Goal: Information Seeking & Learning: Learn about a topic

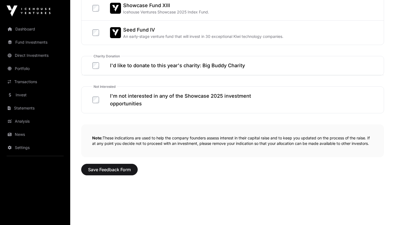
scroll to position [325, 0]
click at [115, 167] on span "Save Feedback Form" at bounding box center [109, 170] width 43 height 7
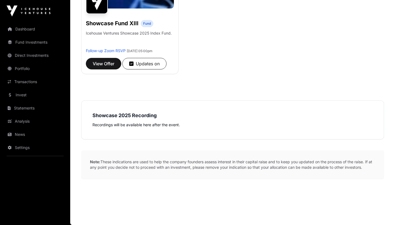
scroll to position [155, 0]
click at [130, 113] on strong "Showcase 2025 Recording" at bounding box center [125, 116] width 64 height 6
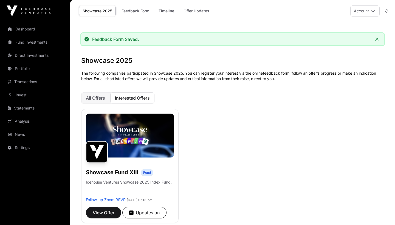
scroll to position [0, 0]
click at [89, 96] on span "All Offers" at bounding box center [95, 97] width 19 height 5
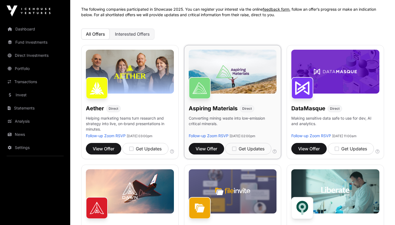
scroll to position [68, 0]
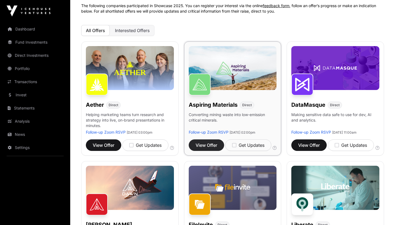
click at [210, 149] on span "View Offer" at bounding box center [207, 145] width 22 height 7
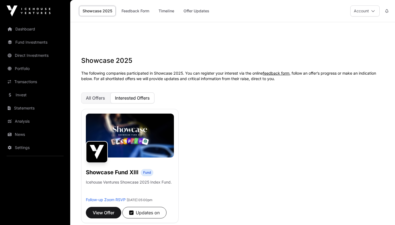
scroll to position [68, 0]
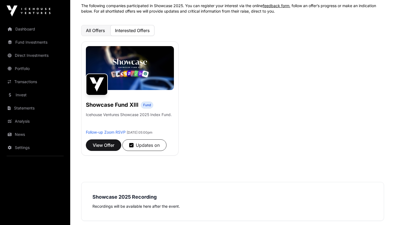
click at [95, 32] on span "All Offers" at bounding box center [95, 30] width 19 height 5
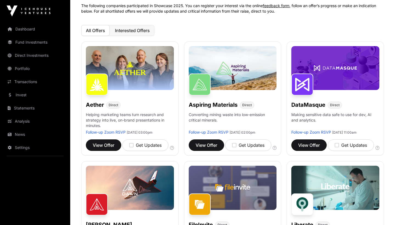
click at [141, 31] on span "Interested Offers" at bounding box center [132, 30] width 35 height 5
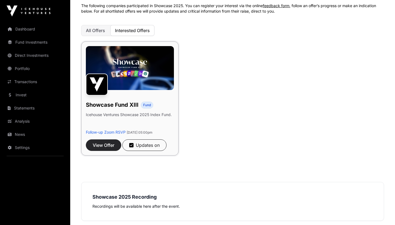
click at [105, 149] on span "View Offer" at bounding box center [104, 145] width 22 height 7
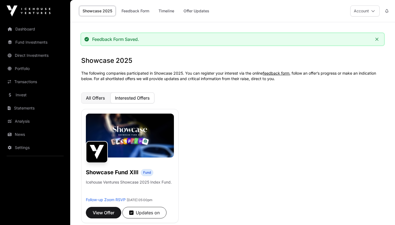
click at [97, 98] on span "All Offers" at bounding box center [95, 97] width 19 height 5
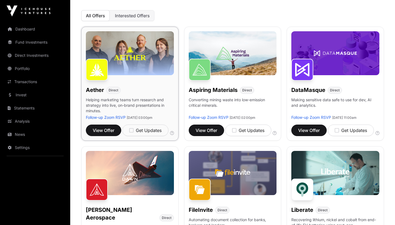
scroll to position [85, 0]
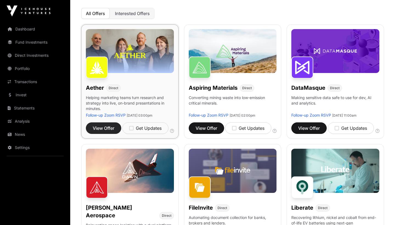
click at [105, 128] on span "View Offer" at bounding box center [104, 128] width 22 height 7
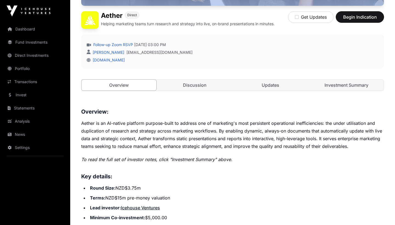
scroll to position [133, 0]
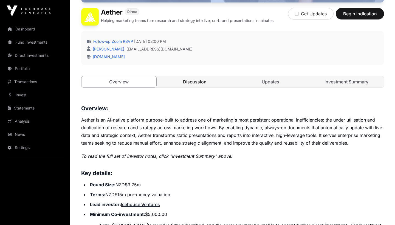
click at [194, 83] on link "Discussion" at bounding box center [195, 81] width 75 height 11
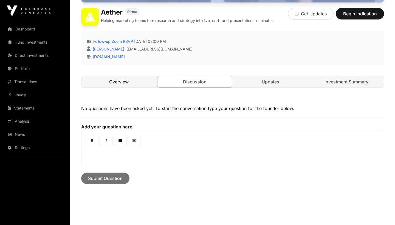
click at [124, 82] on link "Overview" at bounding box center [119, 81] width 75 height 11
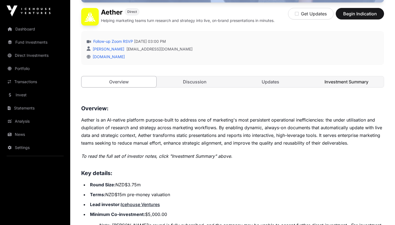
click at [350, 82] on link "Investment Summary" at bounding box center [346, 81] width 75 height 11
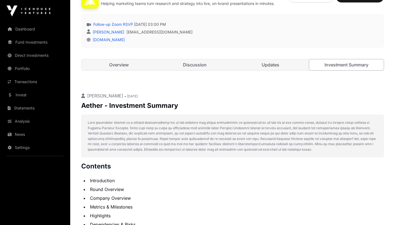
scroll to position [101, 0]
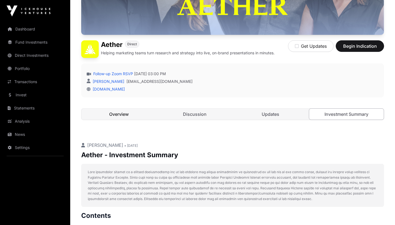
click at [99, 112] on link "Overview" at bounding box center [119, 114] width 75 height 11
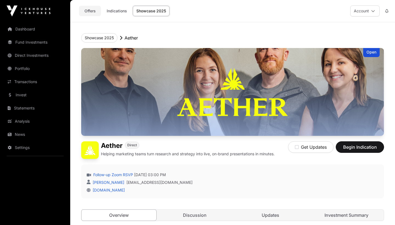
click at [92, 10] on link "Offers" at bounding box center [90, 11] width 22 height 10
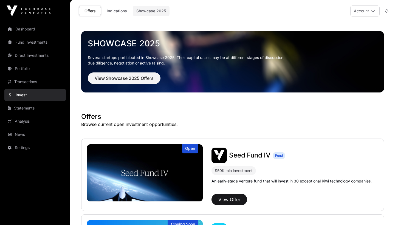
click at [159, 10] on link "Showcase 2025" at bounding box center [151, 11] width 37 height 10
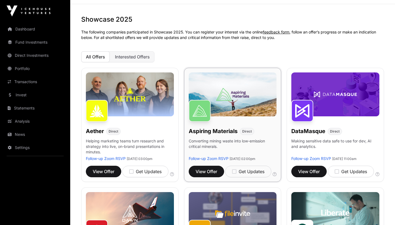
scroll to position [72, 0]
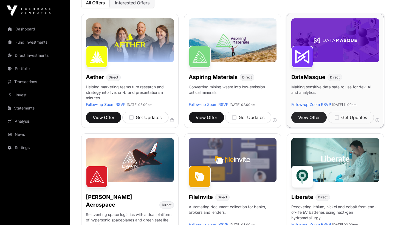
click at [315, 121] on span "View Offer" at bounding box center [309, 117] width 22 height 7
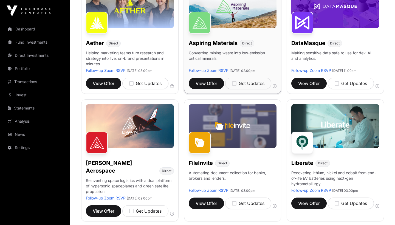
scroll to position [150, 0]
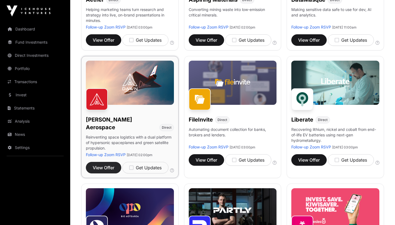
click at [106, 165] on span "View Offer" at bounding box center [104, 167] width 22 height 7
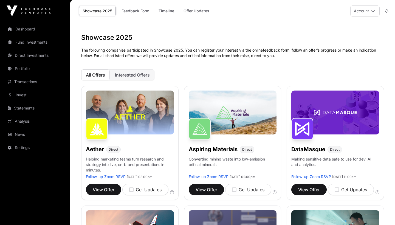
scroll to position [150, 0]
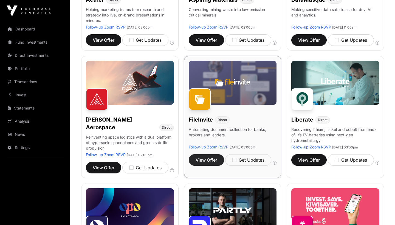
click at [205, 163] on span "View Offer" at bounding box center [207, 160] width 22 height 7
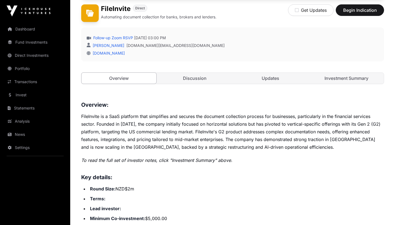
scroll to position [122, 0]
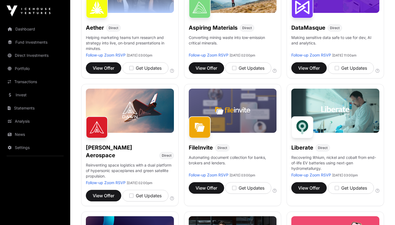
scroll to position [150, 0]
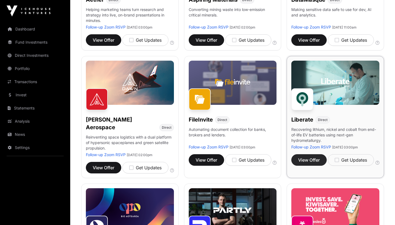
click at [312, 163] on span "View Offer" at bounding box center [309, 160] width 22 height 7
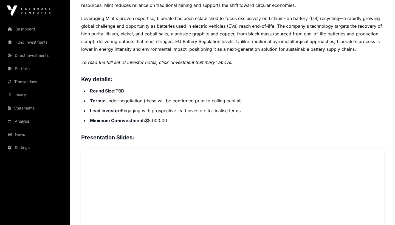
scroll to position [207, 0]
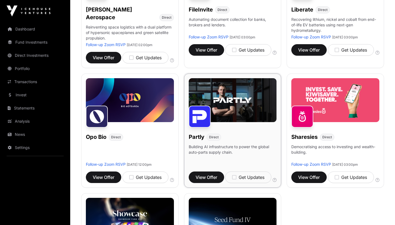
scroll to position [246, 0]
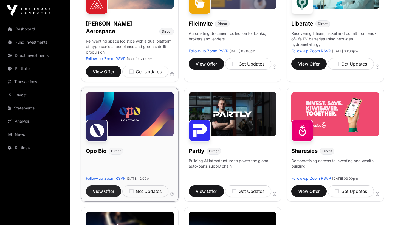
click at [102, 193] on span "View Offer" at bounding box center [104, 191] width 22 height 7
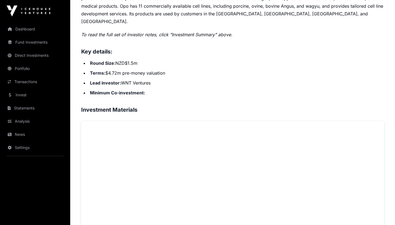
scroll to position [181, 0]
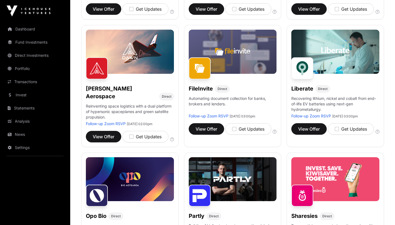
scroll to position [246, 0]
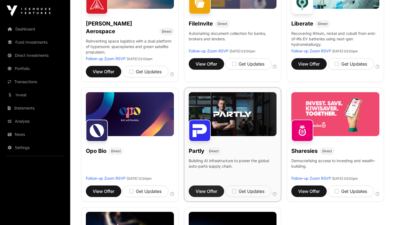
click at [211, 195] on span "View Offer" at bounding box center [207, 191] width 22 height 7
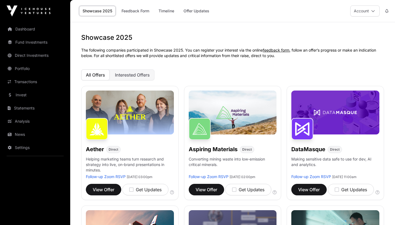
scroll to position [246, 0]
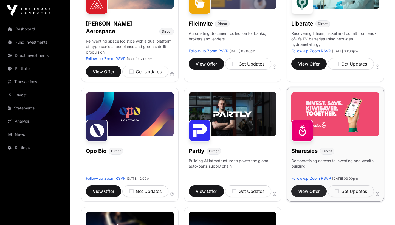
click at [310, 195] on span "View Offer" at bounding box center [309, 191] width 22 height 7
